Goal: Register for event/course

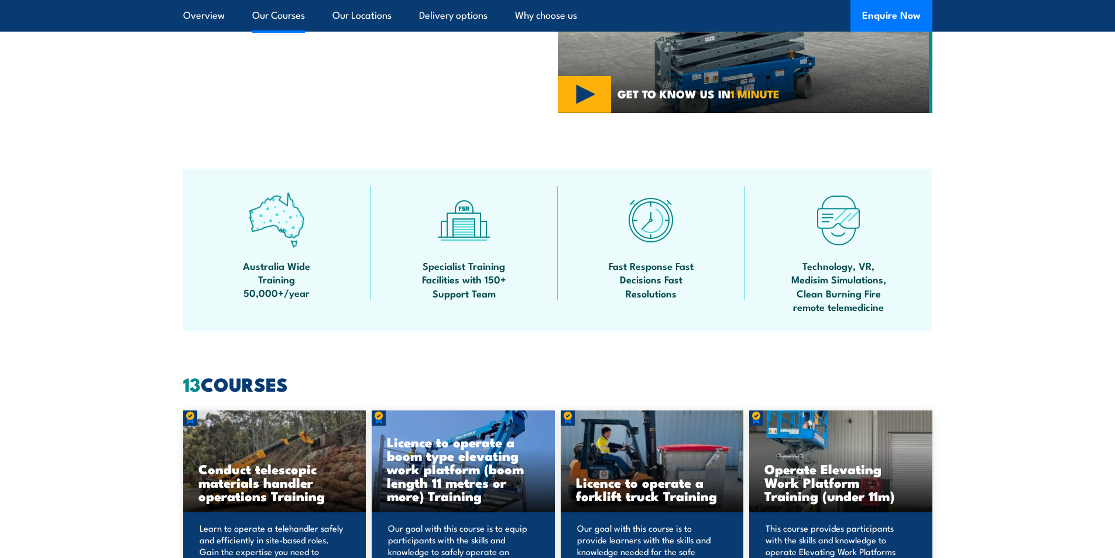
scroll to position [878, 0]
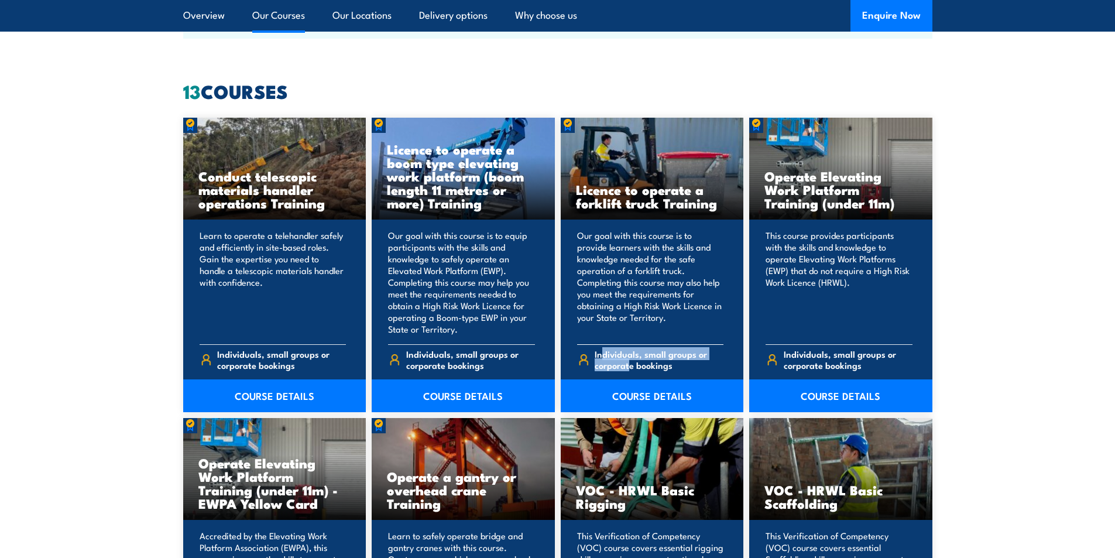
drag, startPoint x: 627, startPoint y: 366, endPoint x: 603, endPoint y: 348, distance: 30.1
click at [603, 348] on span "Individuals, small groups or corporate bookings" at bounding box center [659, 359] width 129 height 22
click at [613, 290] on p "Our goal with this course is to provide learners with the skills and knowledge …" at bounding box center [650, 281] width 147 height 105
click at [617, 156] on div "Licence to operate a forklift truck Training" at bounding box center [652, 169] width 183 height 102
click at [568, 123] on img at bounding box center [568, 125] width 14 height 15
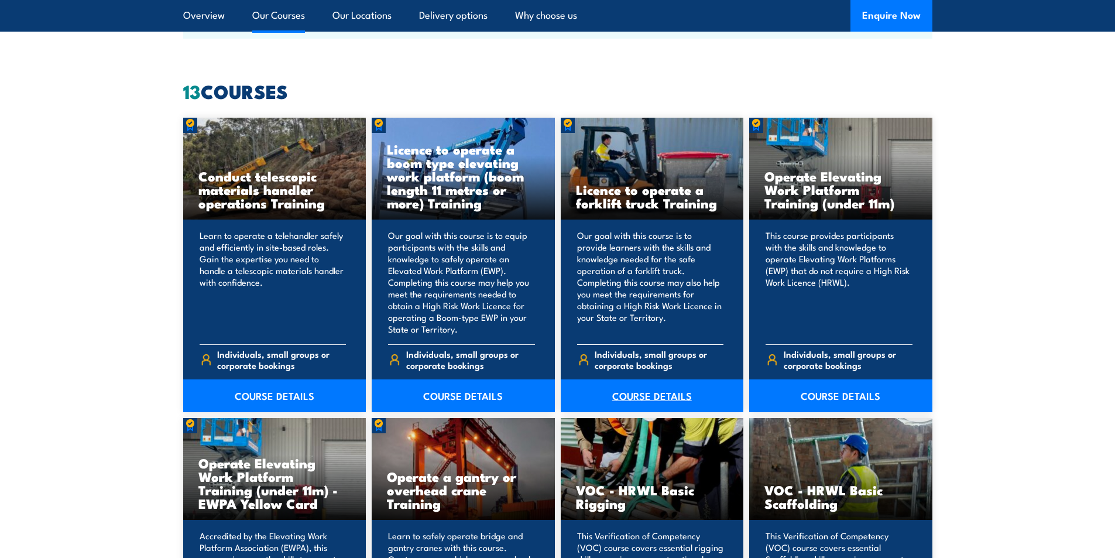
click at [655, 395] on link "COURSE DETAILS" at bounding box center [652, 395] width 183 height 33
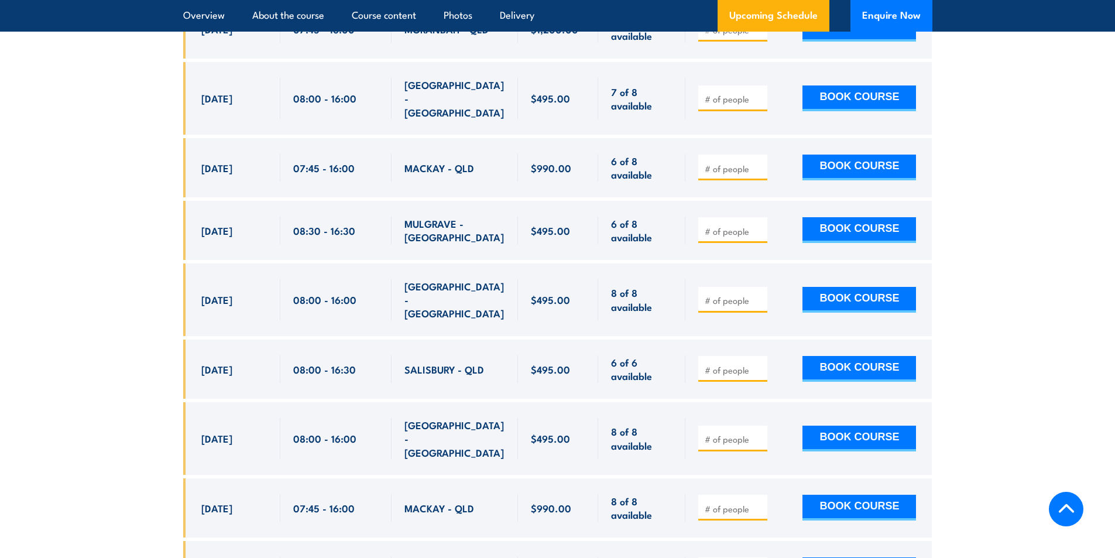
scroll to position [2575, 0]
